Goal: Information Seeking & Learning: Learn about a topic

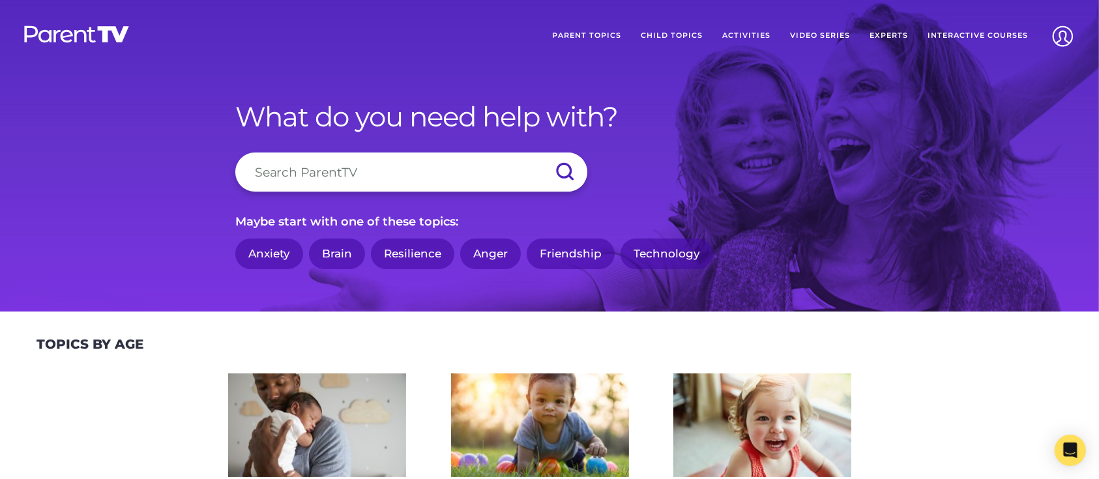
click at [358, 171] on input "search" at bounding box center [411, 171] width 352 height 39
type input "reading aloud to children"
click at [541, 152] on input "submit" at bounding box center [564, 171] width 46 height 39
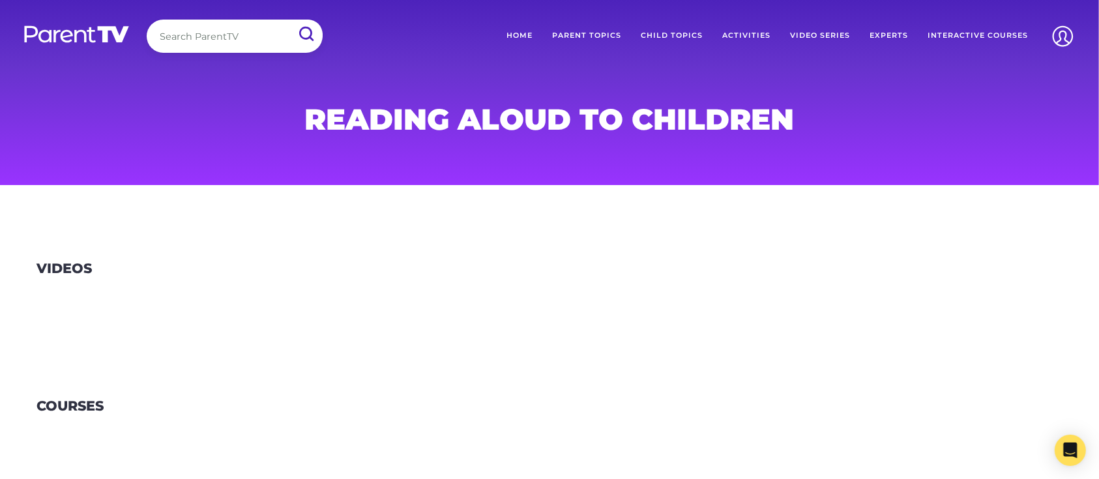
click at [581, 34] on link "Parent Topics" at bounding box center [586, 36] width 89 height 33
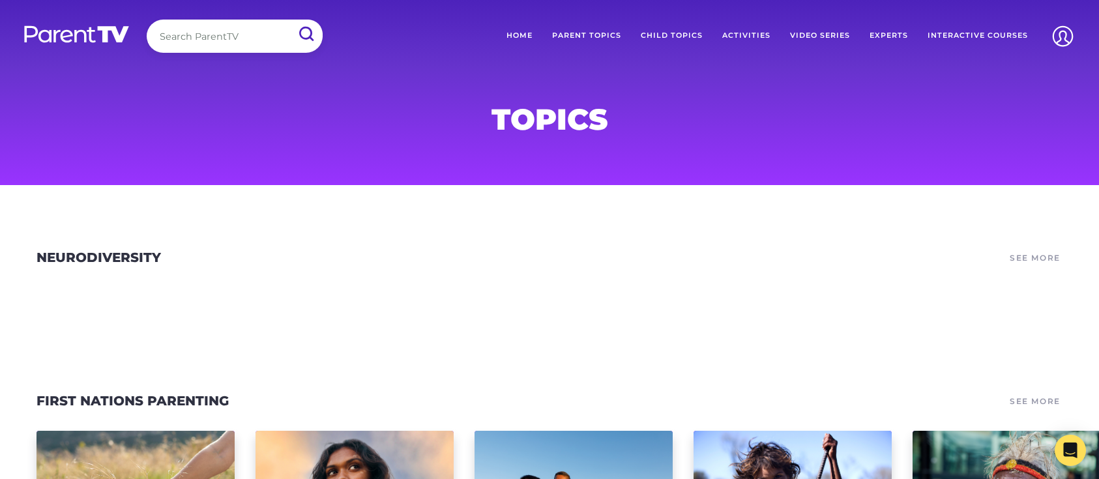
scroll to position [261, 0]
